Goal: Information Seeking & Learning: Learn about a topic

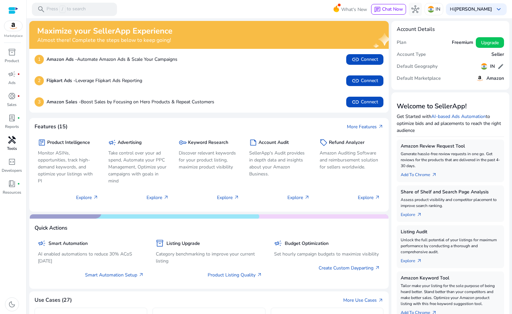
click at [12, 145] on div "handyman" at bounding box center [12, 140] width 19 height 11
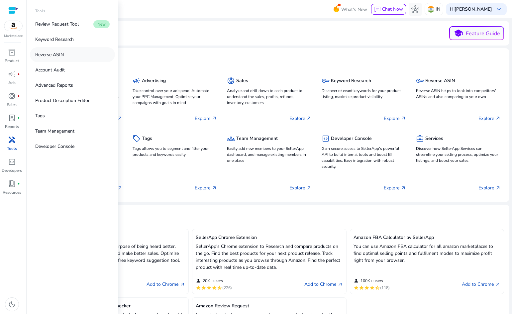
click at [57, 53] on p "Reverse ASIN" at bounding box center [49, 54] width 29 height 7
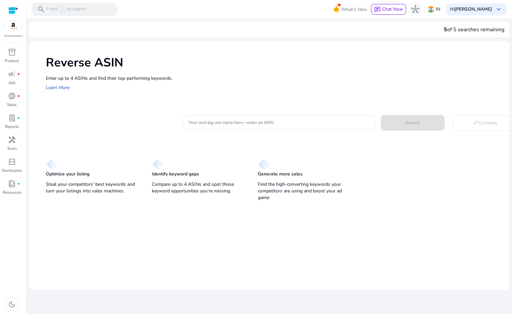
drag, startPoint x: 197, startPoint y: 91, endPoint x: 213, endPoint y: 103, distance: 20.4
click at [198, 92] on div "Reverse ASIN Enter up to 4 ASINs and find their top-performing keywords. Learn …" at bounding box center [269, 73] width 480 height 64
click at [231, 119] on input "Your next big win starts here—enter an ASIN" at bounding box center [280, 122] width 182 height 7
paste input "**********"
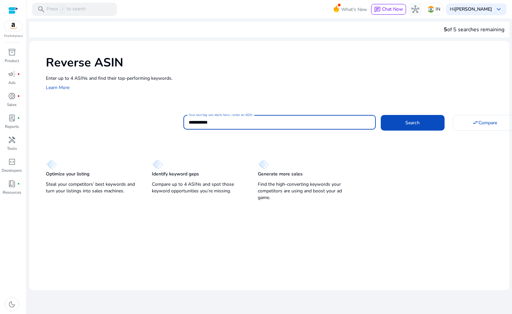
click at [416, 134] on mat-card "**********" at bounding box center [278, 121] width 464 height 27
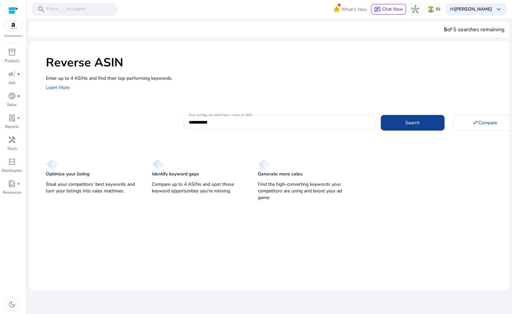
click at [416, 122] on span "Search" at bounding box center [412, 122] width 14 height 7
type input "**********"
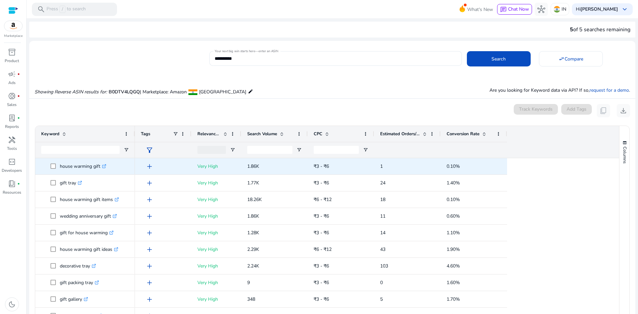
scroll to position [71, 0]
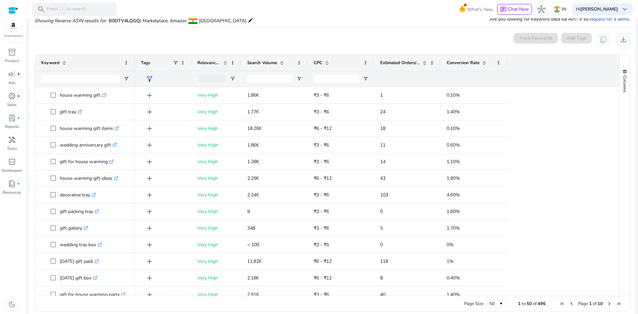
click at [281, 61] on span at bounding box center [281, 62] width 5 height 5
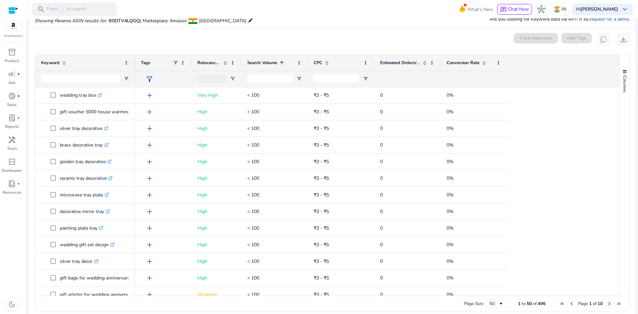
click at [281, 61] on span at bounding box center [281, 62] width 5 height 5
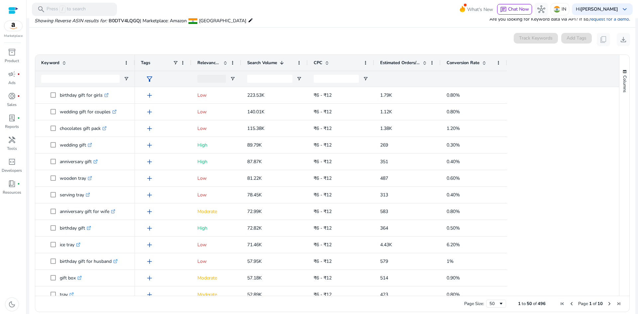
click at [285, 62] on span at bounding box center [281, 62] width 5 height 5
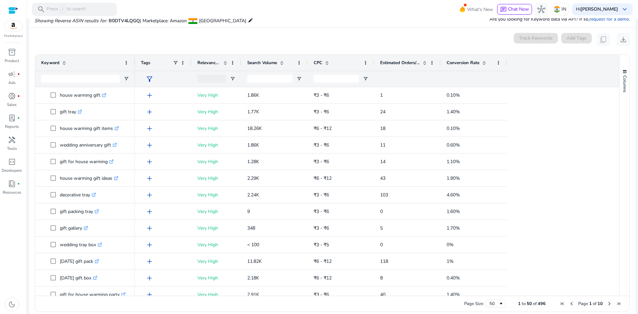
click at [223, 59] on div "Relevance Score" at bounding box center [212, 63] width 31 height 13
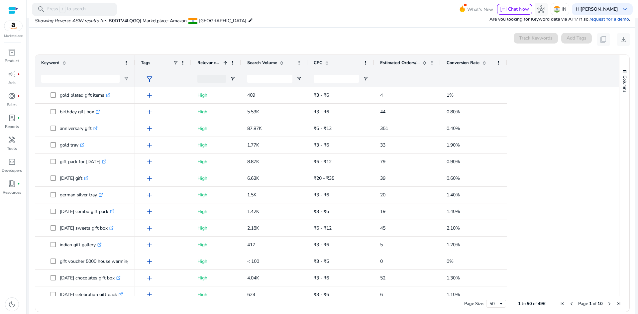
click at [223, 59] on div "Relevance Score 1" at bounding box center [212, 63] width 31 height 13
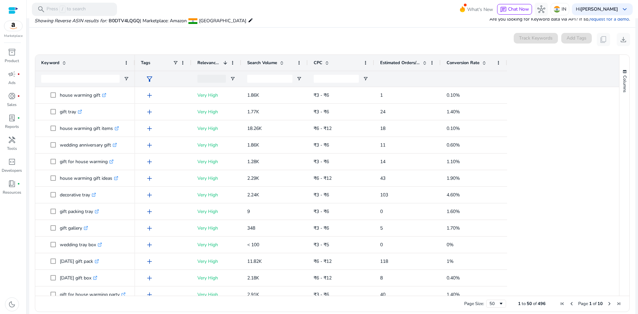
scroll to position [0, 0]
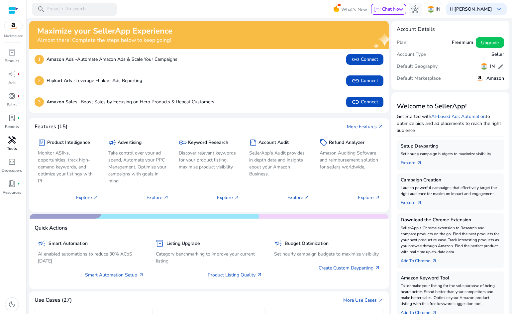
click at [11, 141] on span "handyman" at bounding box center [12, 140] width 8 height 8
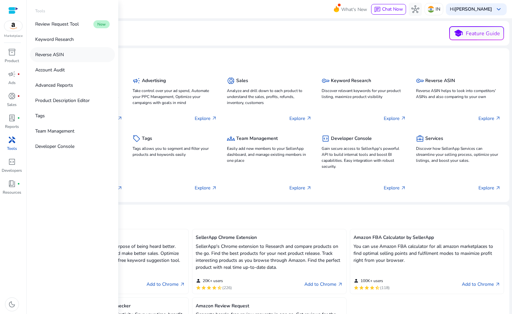
click at [79, 55] on link "Reverse ASIN" at bounding box center [72, 54] width 85 height 15
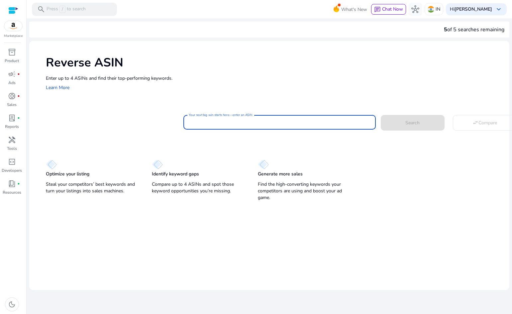
drag, startPoint x: 240, startPoint y: 120, endPoint x: 250, endPoint y: 126, distance: 11.5
click at [240, 120] on input "Your next big win starts here—enter an ASIN" at bounding box center [280, 122] width 182 height 7
paste input "**********"
type input "**********"
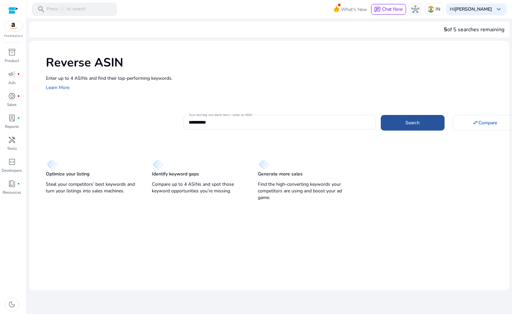
click at [418, 131] on span at bounding box center [413, 123] width 64 height 16
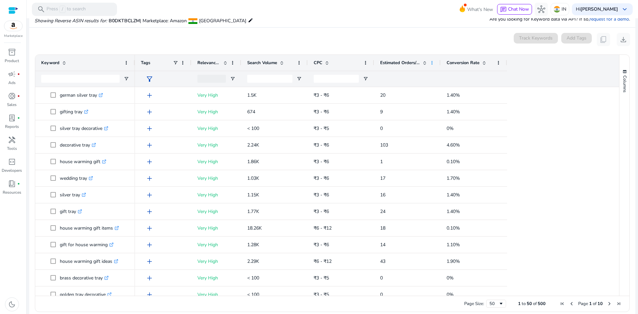
click at [432, 62] on span at bounding box center [431, 62] width 5 height 5
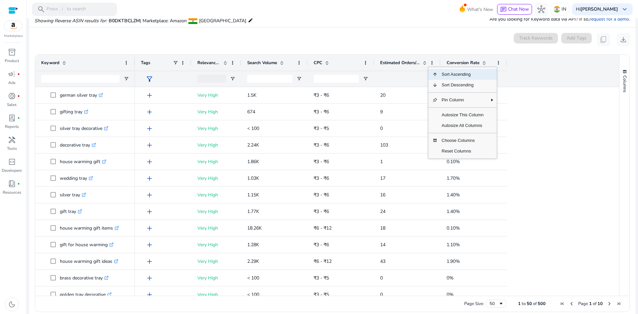
click at [406, 62] on span "Estimated Orders/Month" at bounding box center [400, 63] width 40 height 6
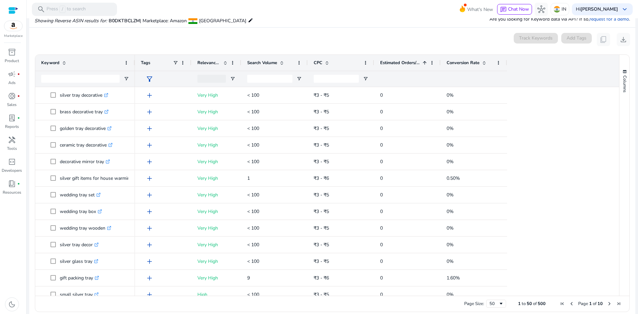
click at [413, 62] on span "Estimated Orders/Month" at bounding box center [400, 63] width 40 height 6
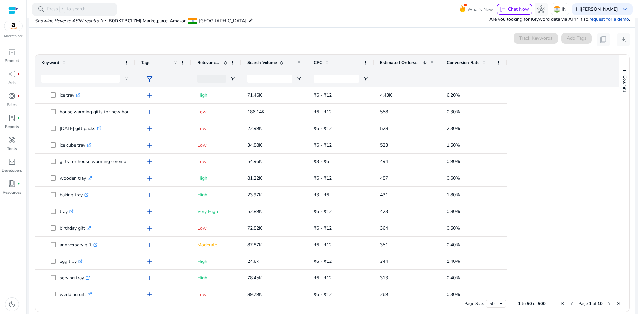
click at [425, 63] on span at bounding box center [424, 62] width 5 height 5
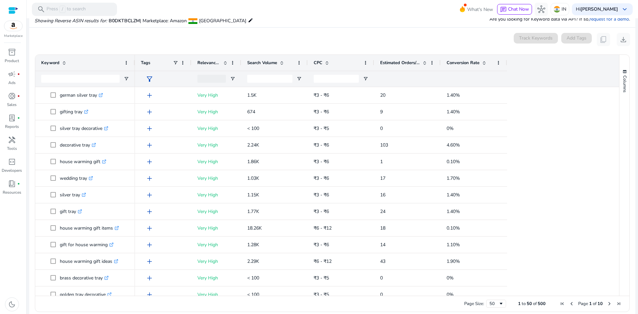
click at [484, 64] on span at bounding box center [484, 62] width 5 height 5
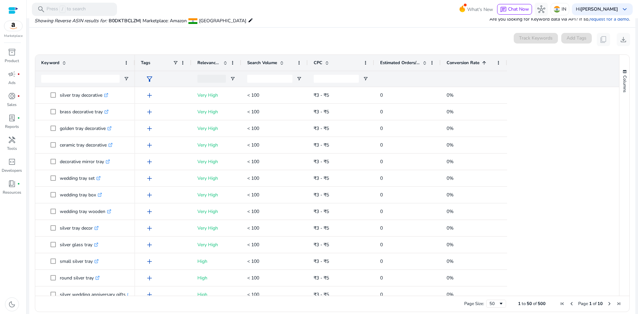
click at [484, 63] on span at bounding box center [484, 62] width 5 height 5
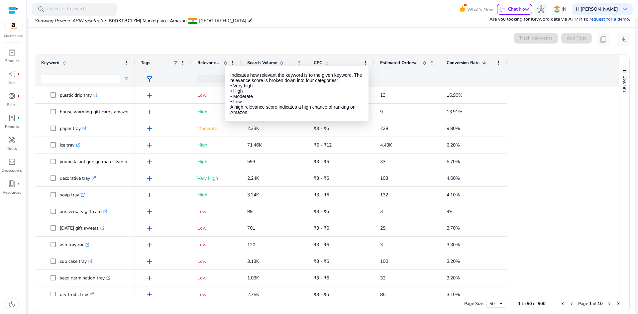
click at [225, 60] on span at bounding box center [225, 62] width 5 height 5
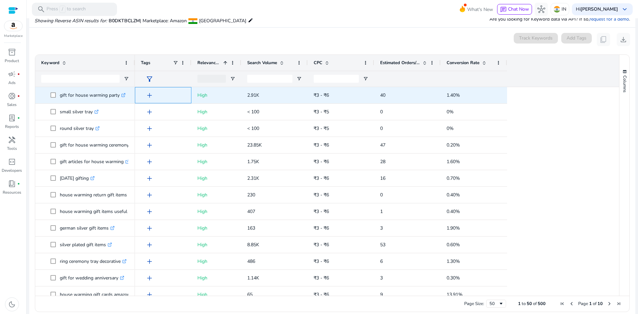
click at [147, 93] on span "add" at bounding box center [150, 95] width 8 height 8
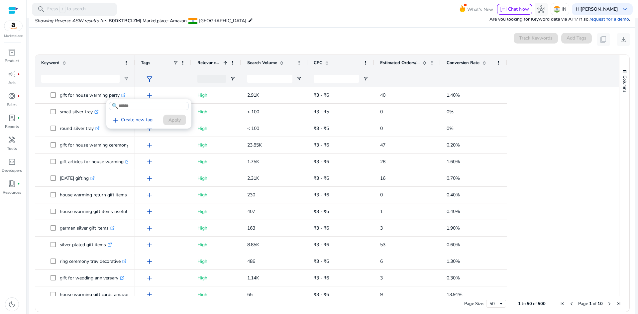
click at [477, 123] on div at bounding box center [319, 157] width 638 height 314
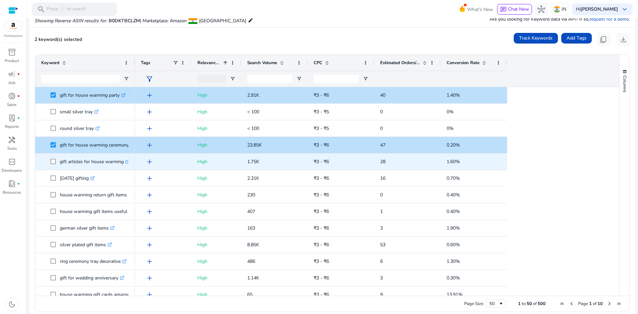
click at [50, 164] on span "gift articles for house warming .st0{fill:#2c8af8}" at bounding box center [85, 162] width 88 height 14
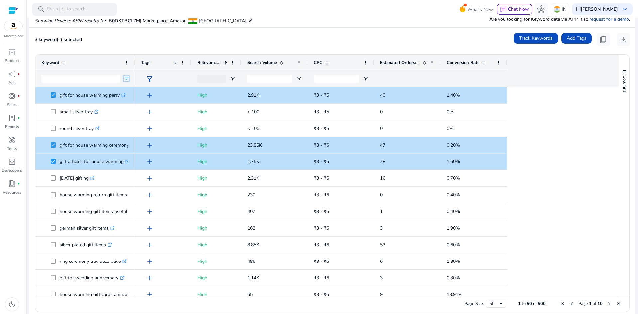
click at [127, 77] on span "Open Filter Menu" at bounding box center [126, 78] width 5 height 5
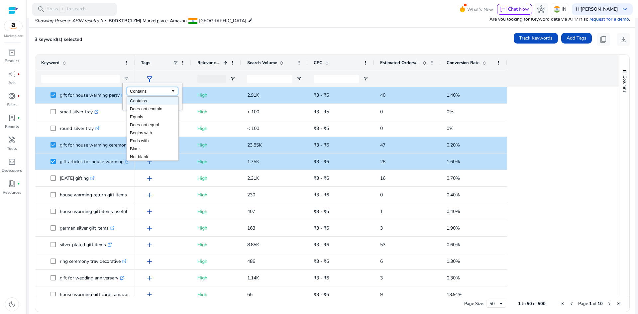
click at [154, 94] on div "Contains" at bounding box center [153, 91] width 52 height 8
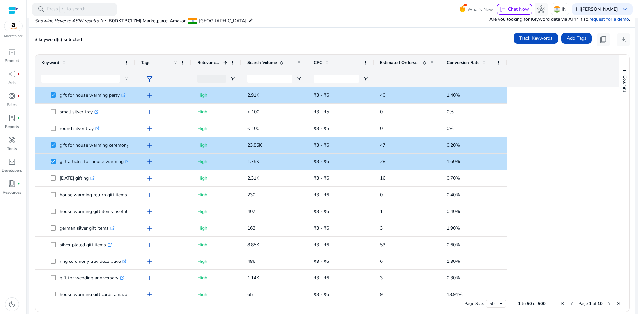
click at [167, 43] on div "3 keyword(s) selected Track Keywords Add Tags content_copy download" at bounding box center [333, 39] width 596 height 13
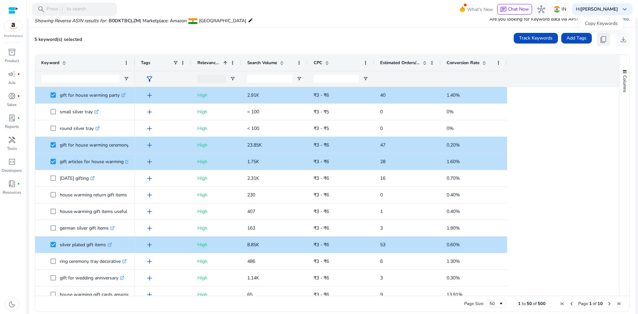
click at [512, 40] on span "content_copy" at bounding box center [604, 40] width 8 height 8
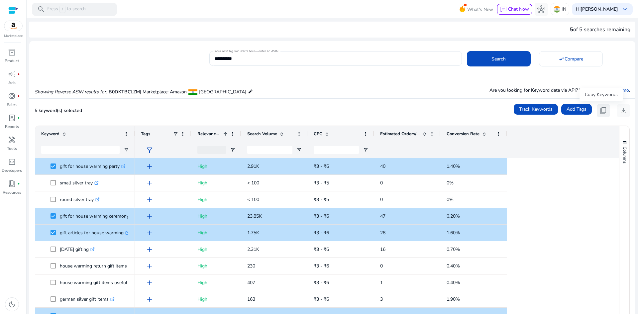
click at [512, 110] on span "content_copy" at bounding box center [604, 111] width 8 height 8
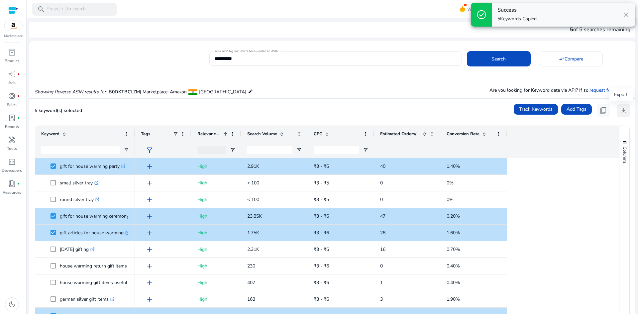
click at [512, 112] on span "download" at bounding box center [624, 111] width 8 height 8
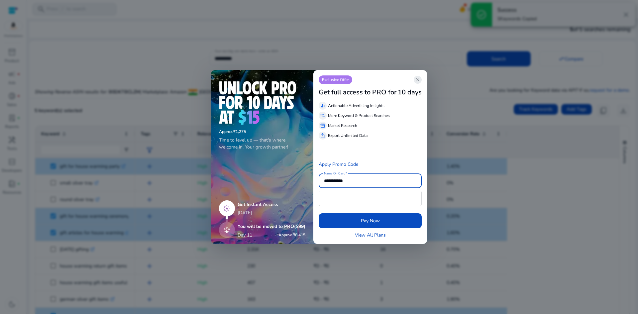
click at [419, 79] on span "close" at bounding box center [417, 79] width 5 height 5
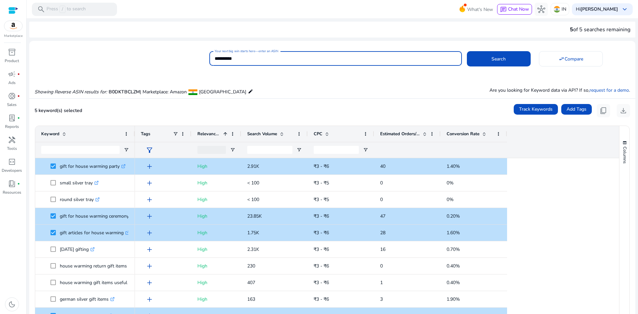
drag, startPoint x: 251, startPoint y: 60, endPoint x: 183, endPoint y: 58, distance: 68.5
click at [193, 58] on div "**********" at bounding box center [329, 58] width 601 height 16
paste input
type input "**********"
click at [477, 55] on span at bounding box center [499, 59] width 64 height 16
